Goal: Transaction & Acquisition: Purchase product/service

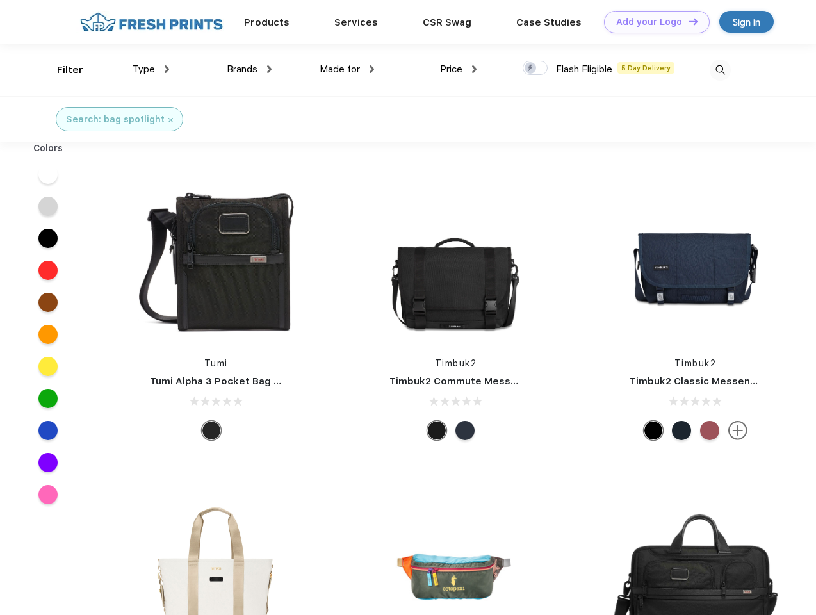
click at [652, 22] on link "Add your Logo Design Tool" at bounding box center [657, 22] width 106 height 22
click at [0, 0] on div "Design Tool" at bounding box center [0, 0] width 0 height 0
click at [687, 21] on link "Add your Logo Design Tool" at bounding box center [657, 22] width 106 height 22
click at [61, 70] on div "Filter" at bounding box center [70, 70] width 26 height 15
click at [151, 69] on span "Type" at bounding box center [144, 69] width 22 height 12
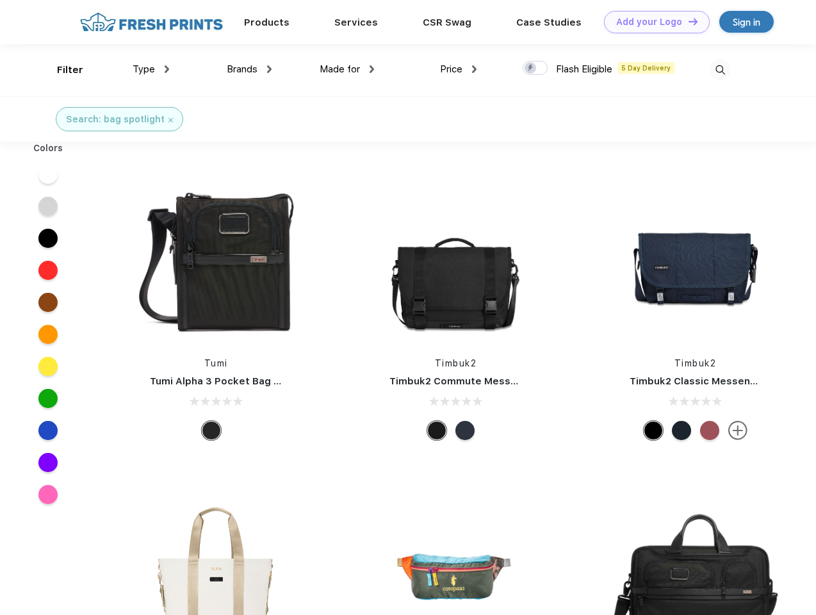
click at [249, 69] on span "Brands" at bounding box center [242, 69] width 31 height 12
click at [347, 69] on span "Made for" at bounding box center [340, 69] width 40 height 12
click at [459, 69] on span "Price" at bounding box center [451, 69] width 22 height 12
click at [535, 69] on div at bounding box center [535, 68] width 25 height 14
click at [531, 69] on input "checkbox" at bounding box center [527, 64] width 8 height 8
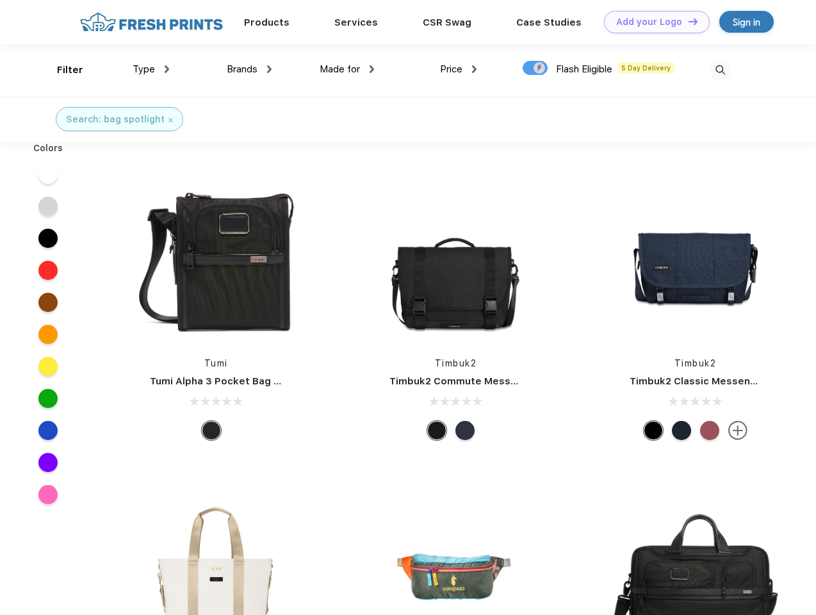
click at [720, 70] on img at bounding box center [720, 70] width 21 height 21
